Goal: Participate in discussion: Engage in conversation with other users on a specific topic

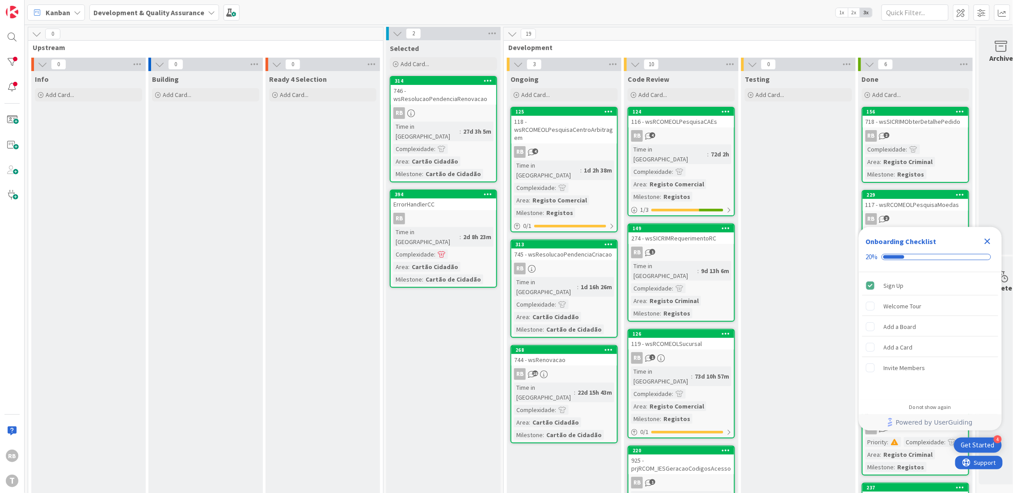
click at [585, 151] on div "RB 4" at bounding box center [564, 152] width 106 height 12
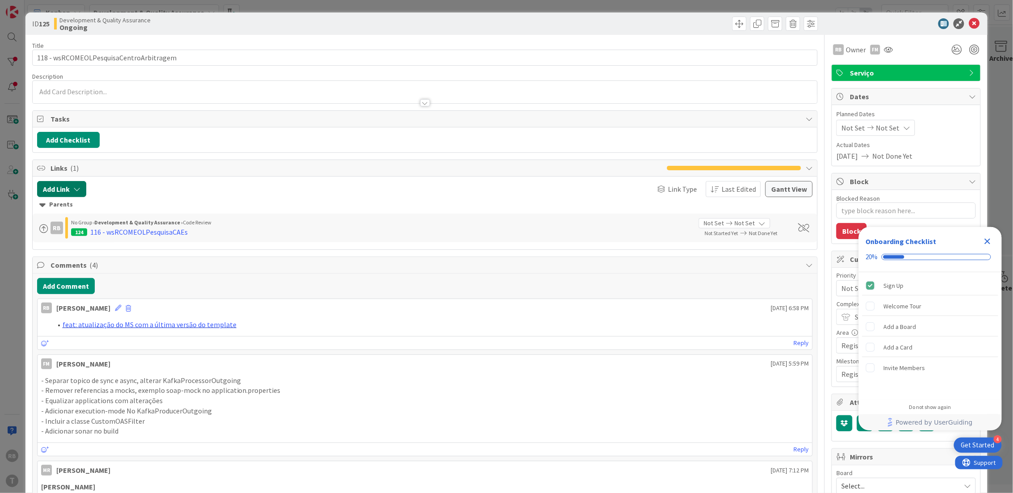
type textarea "x"
click at [62, 281] on button "Add Comment" at bounding box center [66, 286] width 58 height 16
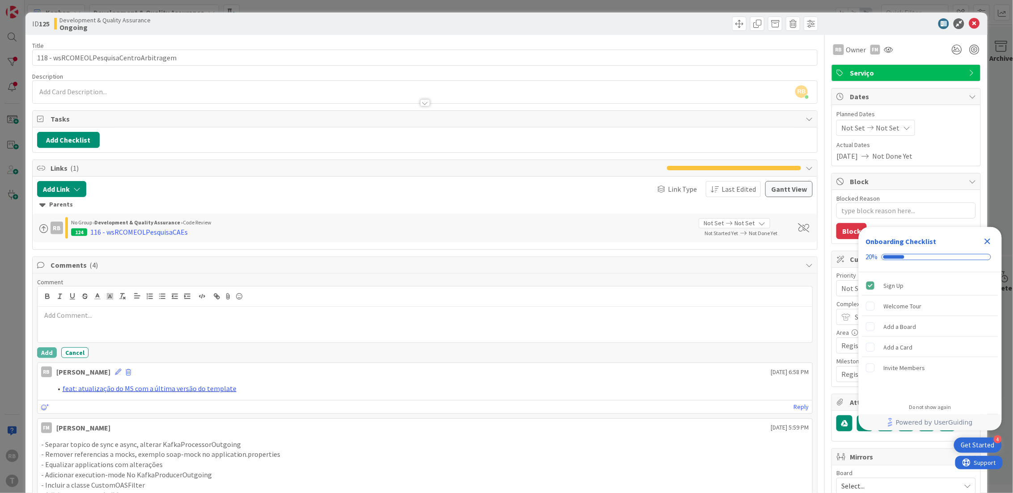
click at [76, 321] on p at bounding box center [425, 315] width 768 height 10
click at [41, 351] on button "Add" at bounding box center [47, 352] width 20 height 11
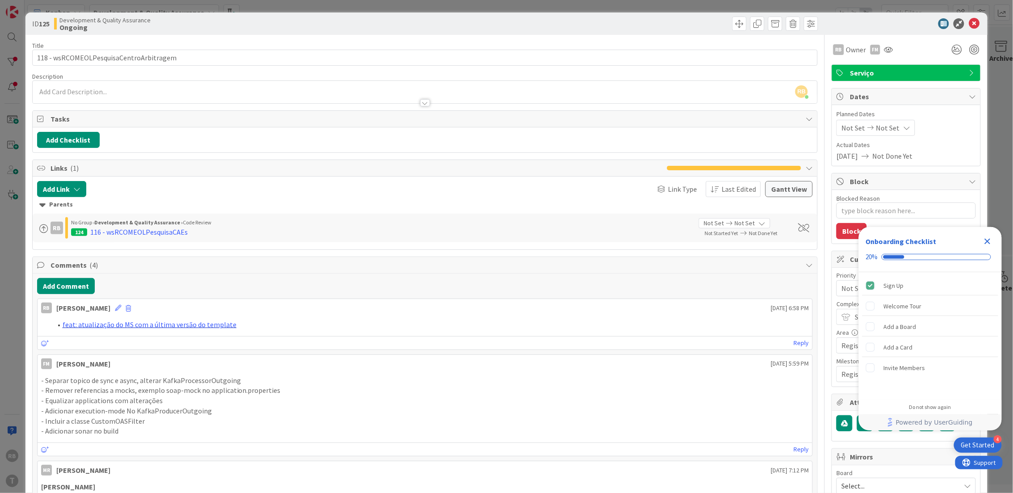
type textarea "x"
